Goal: Task Accomplishment & Management: Use online tool/utility

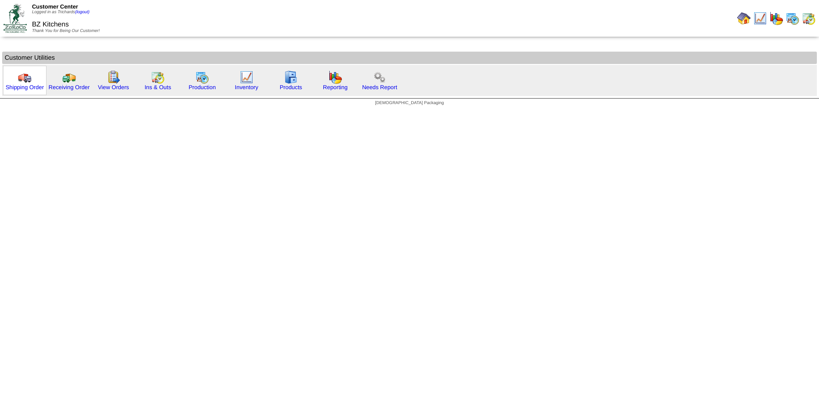
click at [23, 83] on img at bounding box center [25, 77] width 14 height 14
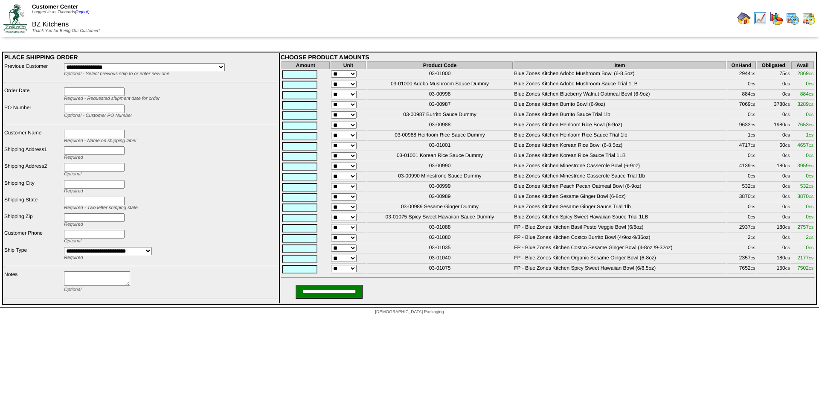
click at [441, 264] on td "03-01040" at bounding box center [440, 258] width 146 height 9
